Goal: Information Seeking & Learning: Understand process/instructions

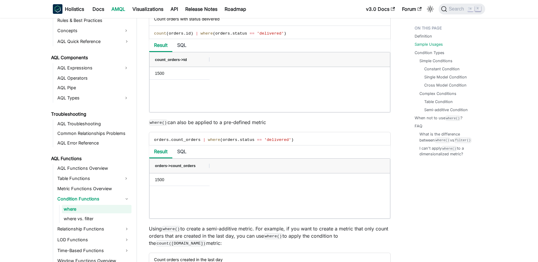
scroll to position [358, 0]
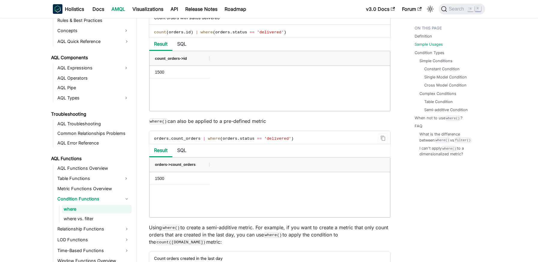
click at [253, 137] on span "status" at bounding box center [247, 138] width 15 height 5
copy div "orders . count_orders | where ( orders . status == 'delivered' )"
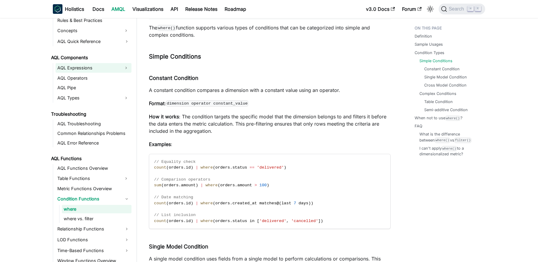
click at [80, 68] on link "AQL Expressions" at bounding box center [88, 68] width 65 height 10
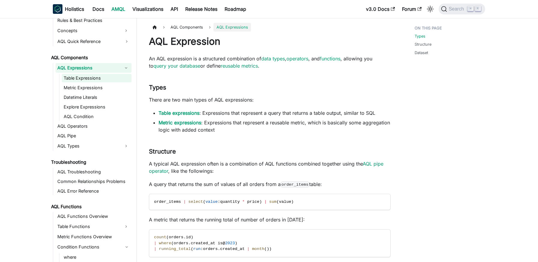
click at [96, 78] on link "Table Expressions" at bounding box center [97, 78] width 70 height 8
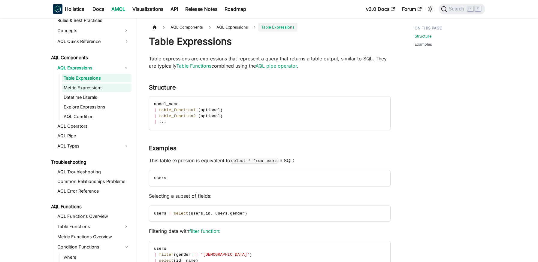
click at [98, 89] on link "Metric Expressions" at bounding box center [97, 87] width 70 height 8
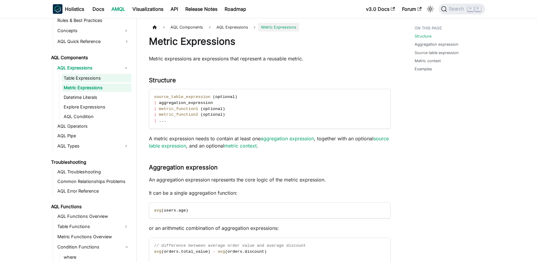
click at [98, 82] on link "Table Expressions" at bounding box center [97, 78] width 70 height 8
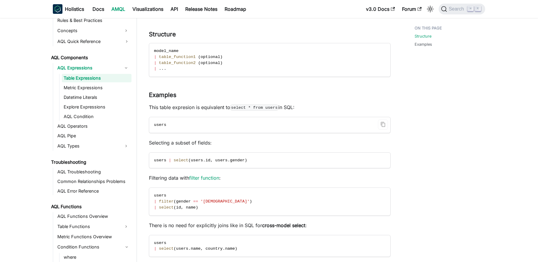
scroll to position [57, 0]
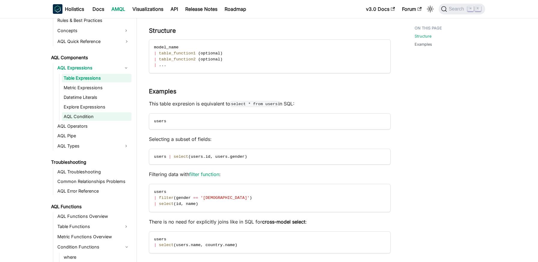
click at [123, 118] on link "AQL Condition" at bounding box center [97, 116] width 70 height 8
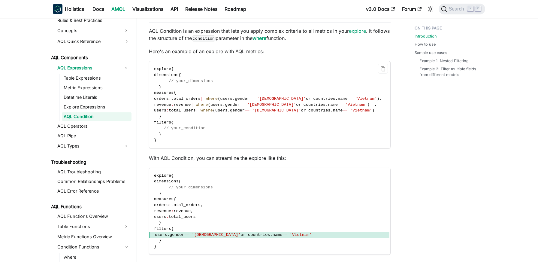
scroll to position [62, 0]
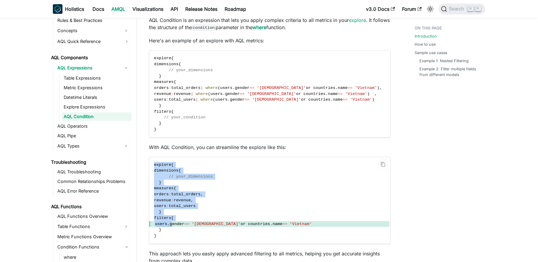
drag, startPoint x: 155, startPoint y: 165, endPoint x: 183, endPoint y: 221, distance: 63.2
click at [183, 221] on code "explore { dimensions { // your_dimensions } measures { orders : total_orders , …" at bounding box center [269, 200] width 240 height 86
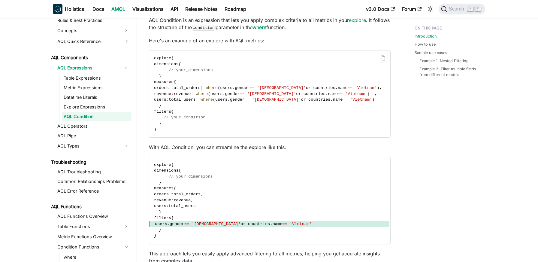
click at [183, 116] on span "// your_condition" at bounding box center [185, 117] width 42 height 5
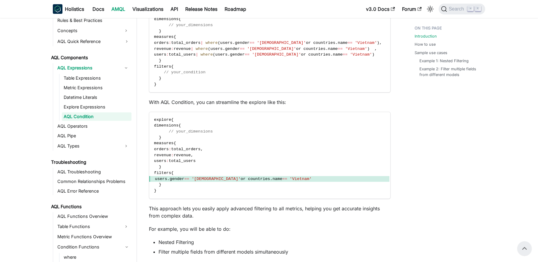
scroll to position [89, 0]
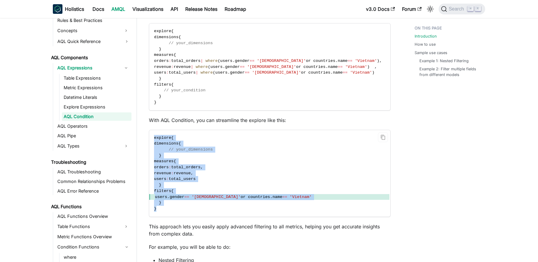
drag, startPoint x: 155, startPoint y: 139, endPoint x: 193, endPoint y: 214, distance: 83.9
click at [193, 214] on code "explore { dimensions { // your_dimensions } measures { orders : total_orders , …" at bounding box center [269, 173] width 240 height 86
copy code "explore { dimensions { // your_dimensions } measures { orders : total_orders , …"
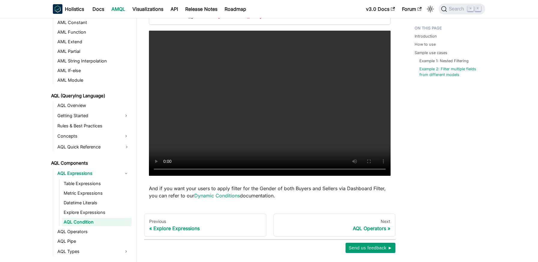
scroll to position [1714, 0]
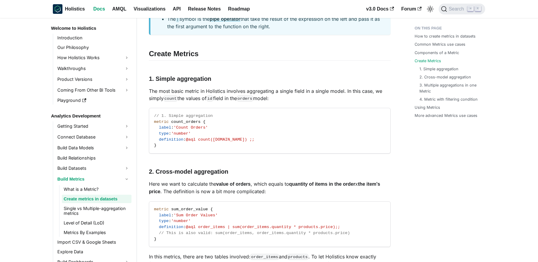
scroll to position [682, 0]
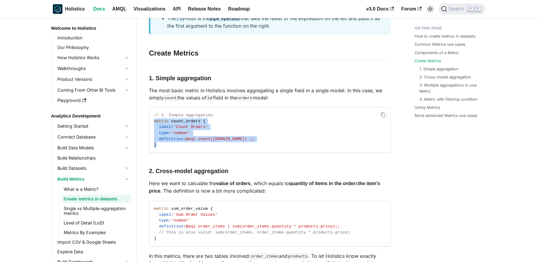
drag, startPoint x: 159, startPoint y: 140, endPoint x: 151, endPoint y: 116, distance: 24.3
click at [151, 116] on code "// 1. Simple aggregation metric count_orders { label : 'Count Orders' type : 'n…" at bounding box center [269, 129] width 240 height 45
copy code "metric count_orders { label : 'Count Orders' type : 'number' definition : @aql …"
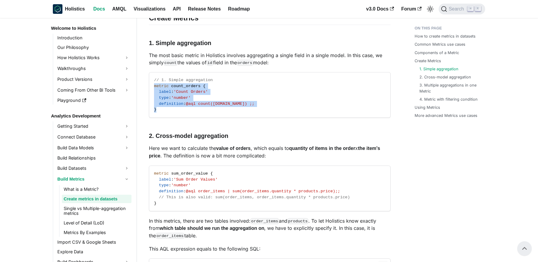
scroll to position [714, 0]
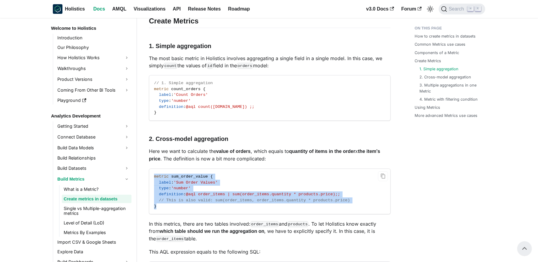
drag, startPoint x: 153, startPoint y: 171, endPoint x: 178, endPoint y: 207, distance: 43.5
click at [178, 207] on code "metric sum_order_value { label : 'Sum Order Values' type : 'number' definition …" at bounding box center [269, 191] width 240 height 45
copy code "metric sum_order_value { label : 'Sum Order Values' type : 'number' definition …"
click at [165, 201] on code "metric sum_order_value { label : 'Sum Order Values' type : 'number' definition …" at bounding box center [269, 191] width 240 height 45
drag, startPoint x: 163, startPoint y: 199, endPoint x: 149, endPoint y: 168, distance: 33.5
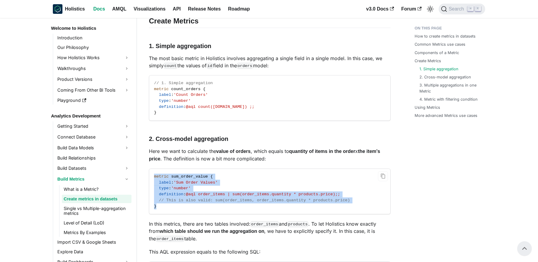
click at [149, 169] on code "metric sum_order_value { label : 'Sum Order Values' type : 'number' definition …" at bounding box center [269, 191] width 240 height 45
copy code "metric sum_order_value { label : 'Sum Order Values' type : 'number' definition …"
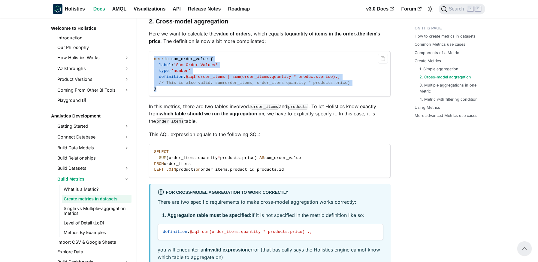
scroll to position [831, 0]
